Goal: Navigation & Orientation: Find specific page/section

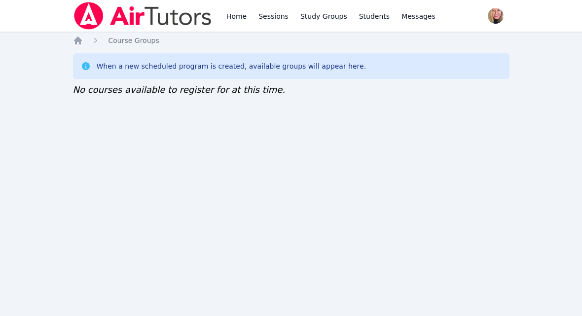
click at [552, 5] on nav "Home Sessions Study Groups Students Messages Open user menu Asia Mason Open mai…" at bounding box center [291, 16] width 582 height 32
